Goal: Information Seeking & Learning: Understand process/instructions

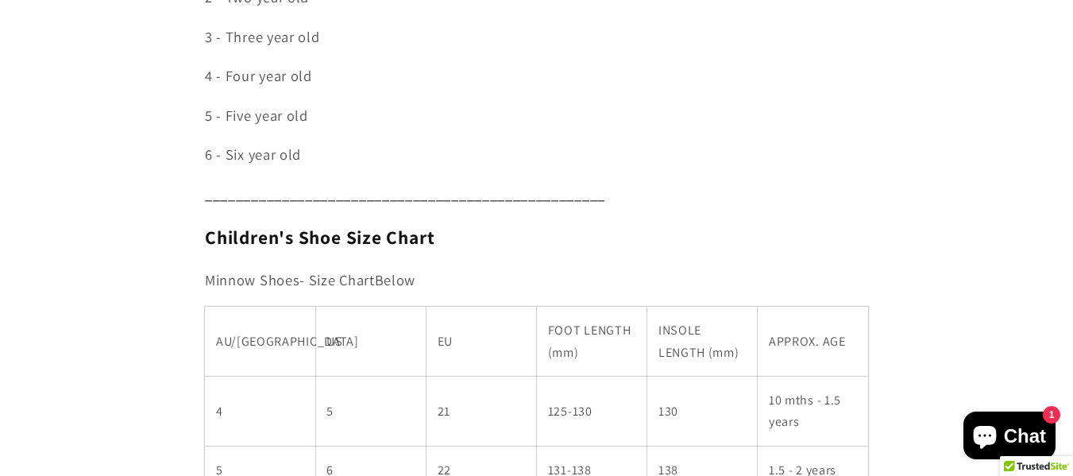
scroll to position [807, 0]
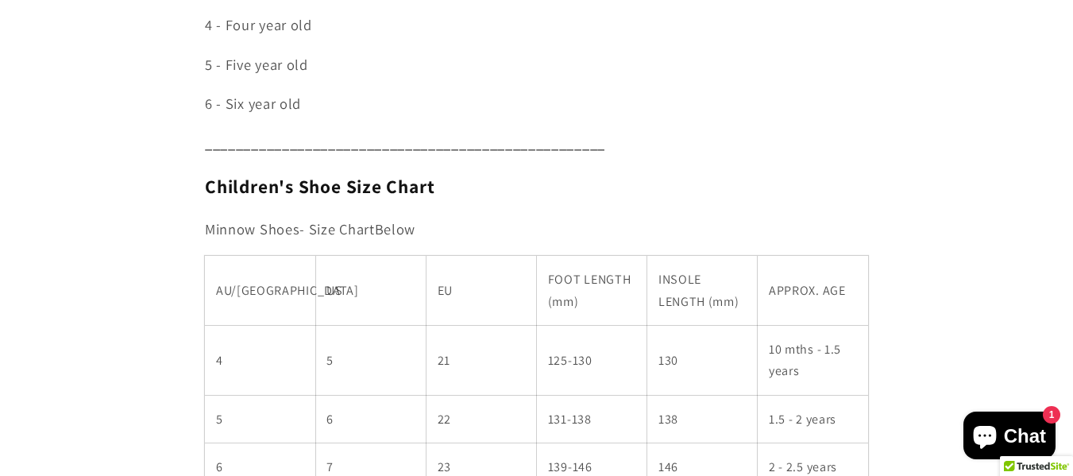
drag, startPoint x: 0, startPoint y: 0, endPoint x: 1084, endPoint y: 112, distance: 1089.5
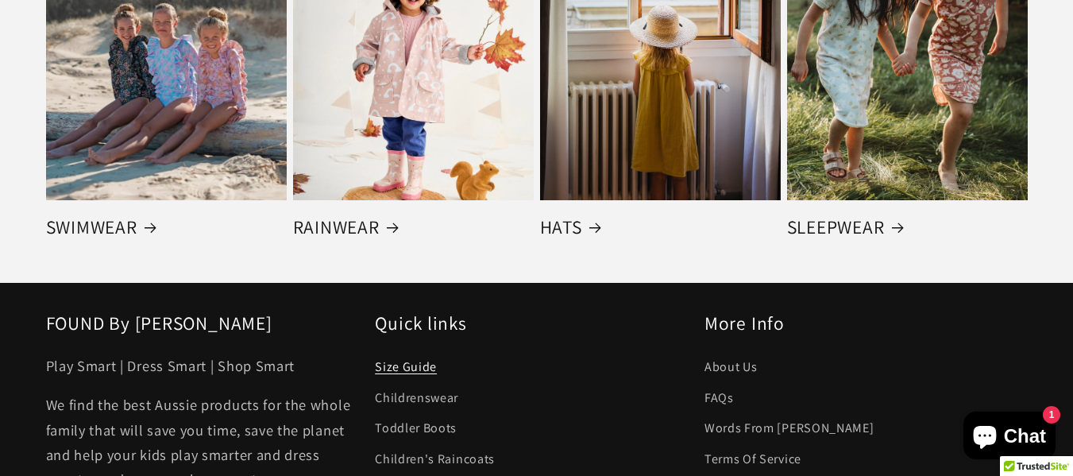
scroll to position [3129, 0]
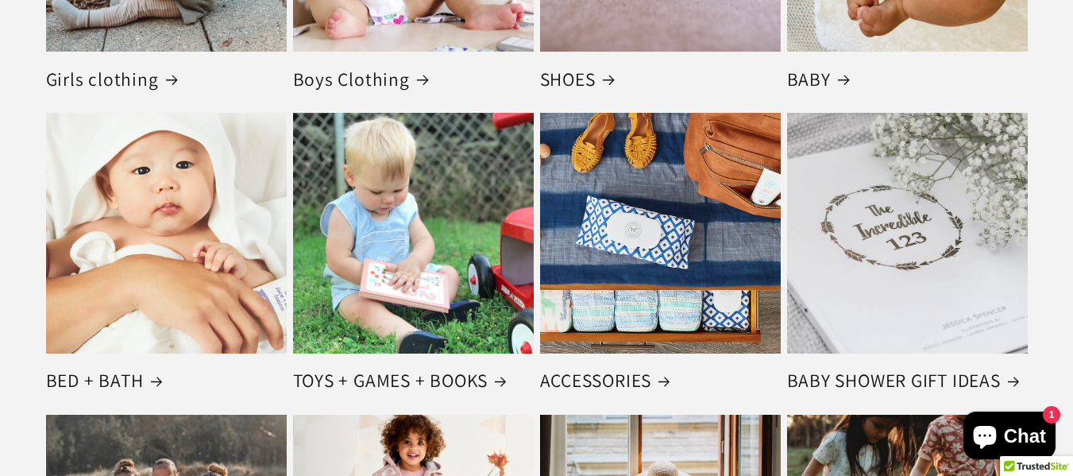
scroll to position [2668, 0]
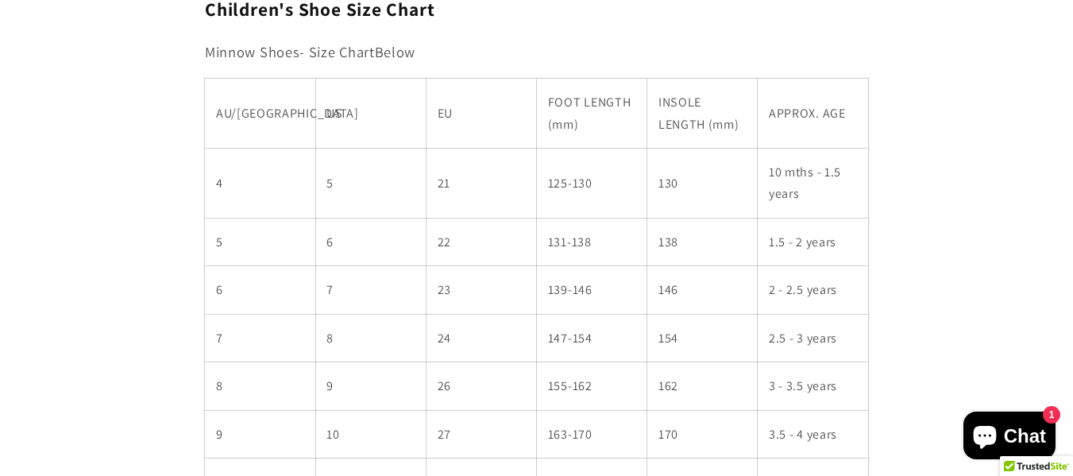
scroll to position [1016, 0]
